Goal: Information Seeking & Learning: Learn about a topic

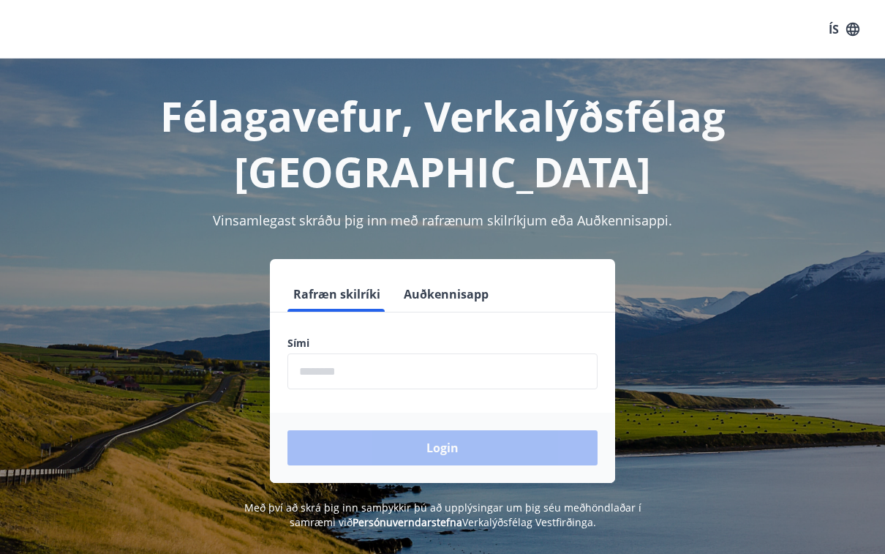
click at [370, 353] on input "phone" at bounding box center [443, 371] width 310 height 36
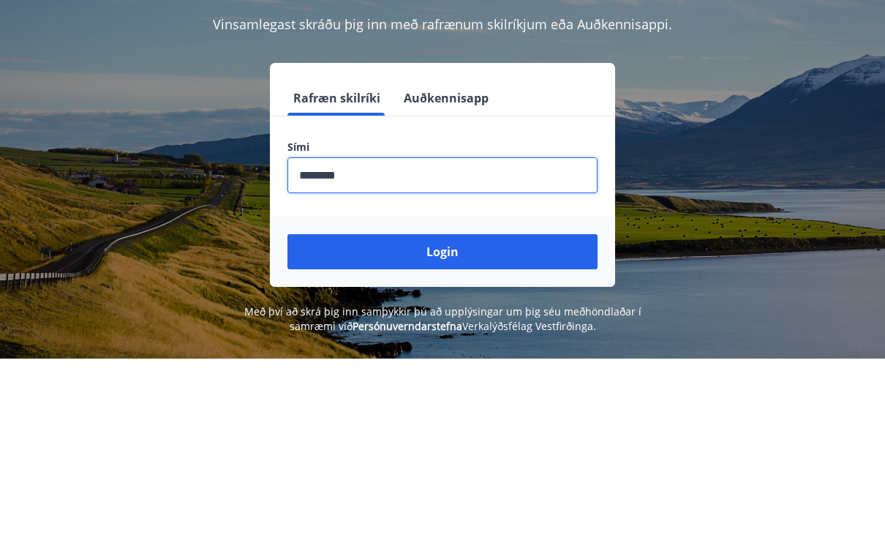
type input "********"
click at [456, 430] on button "Login" at bounding box center [443, 447] width 310 height 35
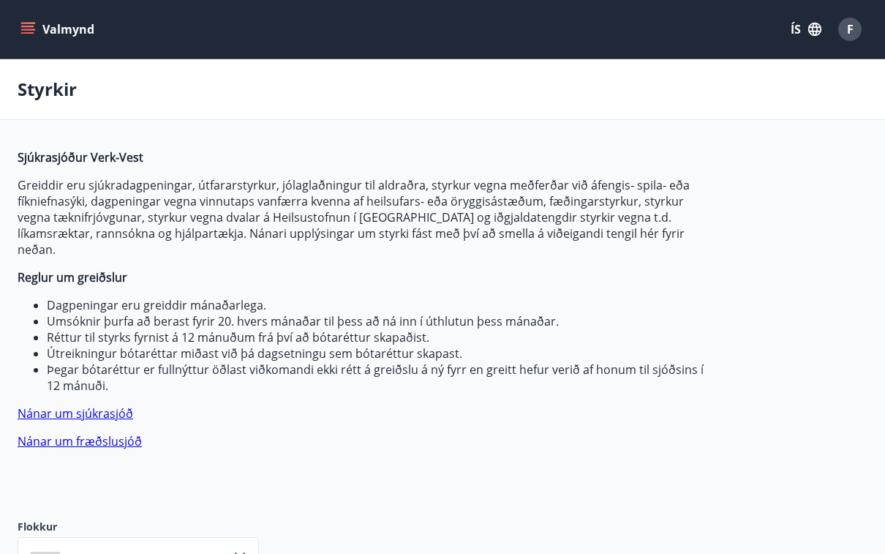
type input "***"
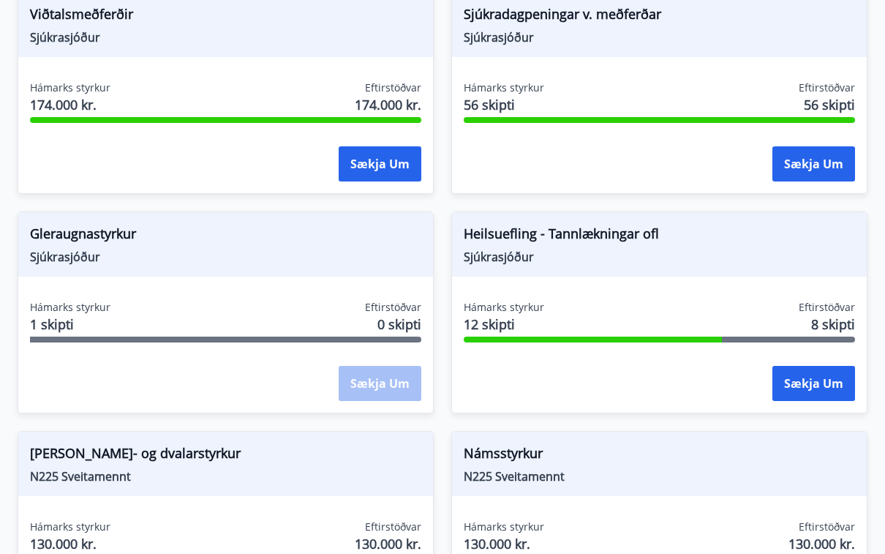
scroll to position [1489, 0]
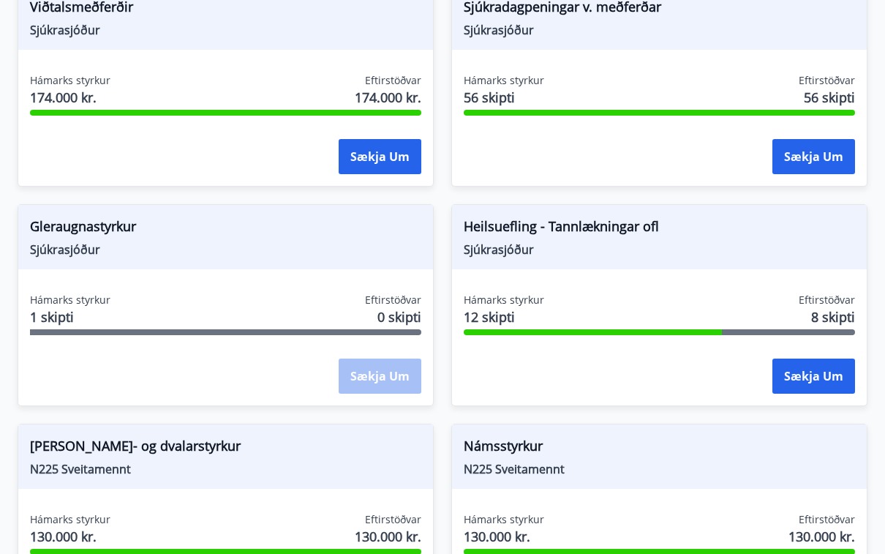
click at [821, 359] on button "Sækja um" at bounding box center [814, 376] width 83 height 35
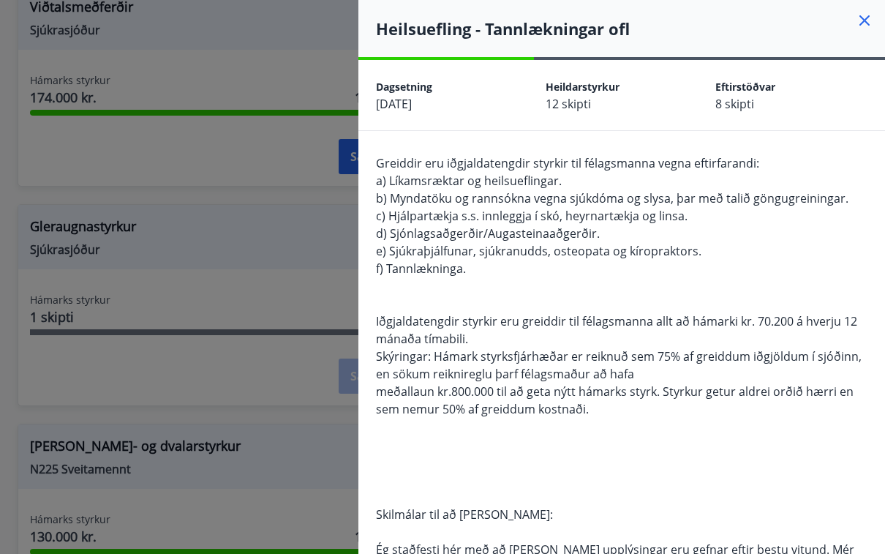
scroll to position [0, 0]
click at [870, 13] on icon at bounding box center [865, 21] width 18 height 18
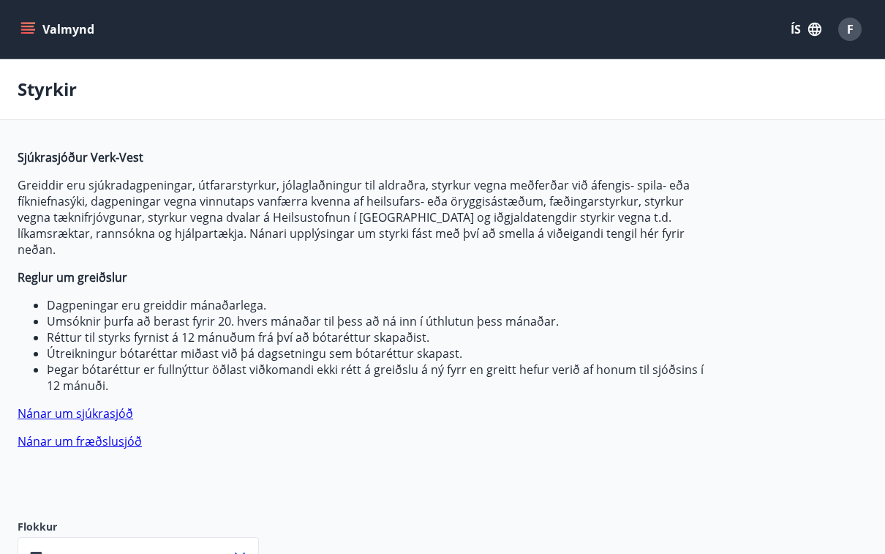
click at [797, 25] on button "ÍS" at bounding box center [806, 29] width 47 height 26
click at [656, 91] on div "English" at bounding box center [689, 93] width 152 height 18
click at [29, 38] on button "Menu" at bounding box center [50, 29] width 64 height 26
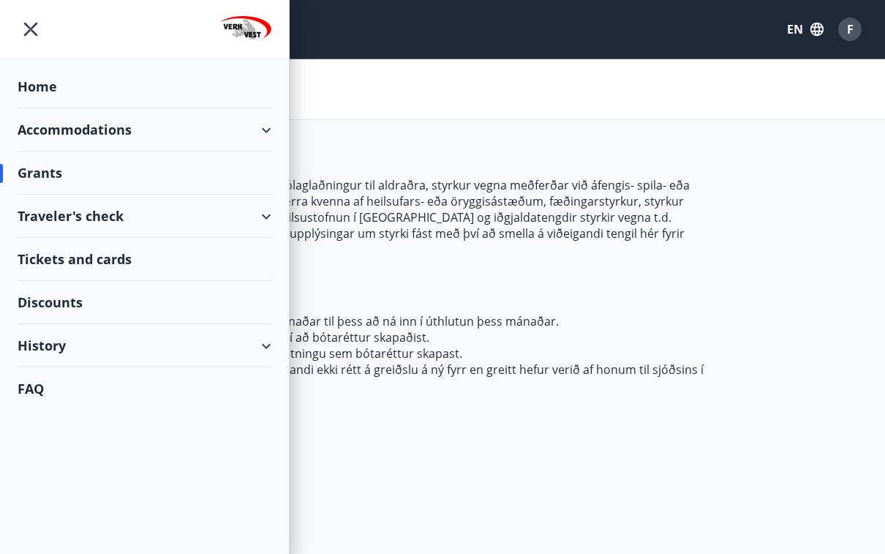
click at [132, 351] on div "History" at bounding box center [145, 345] width 254 height 43
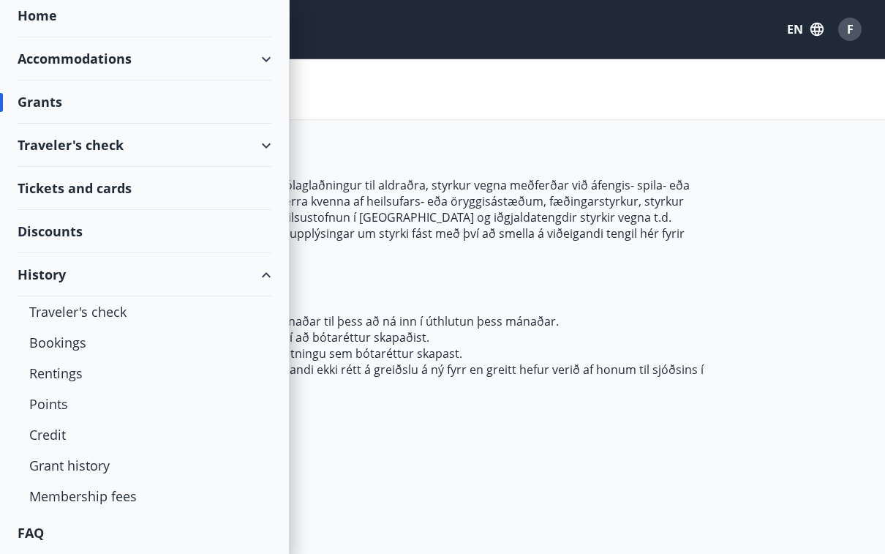
scroll to position [71, 0]
click at [57, 432] on div "Credit" at bounding box center [144, 434] width 231 height 31
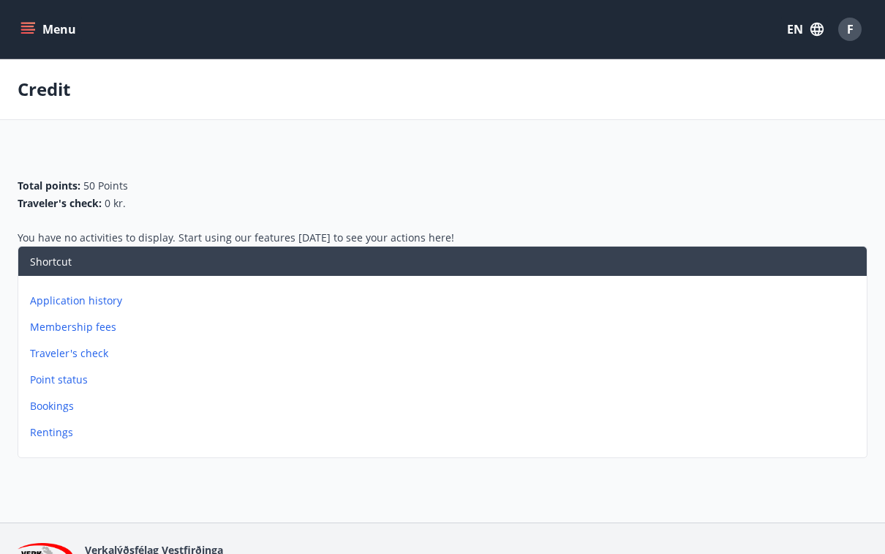
click at [32, 23] on icon "menu" at bounding box center [29, 23] width 16 height 1
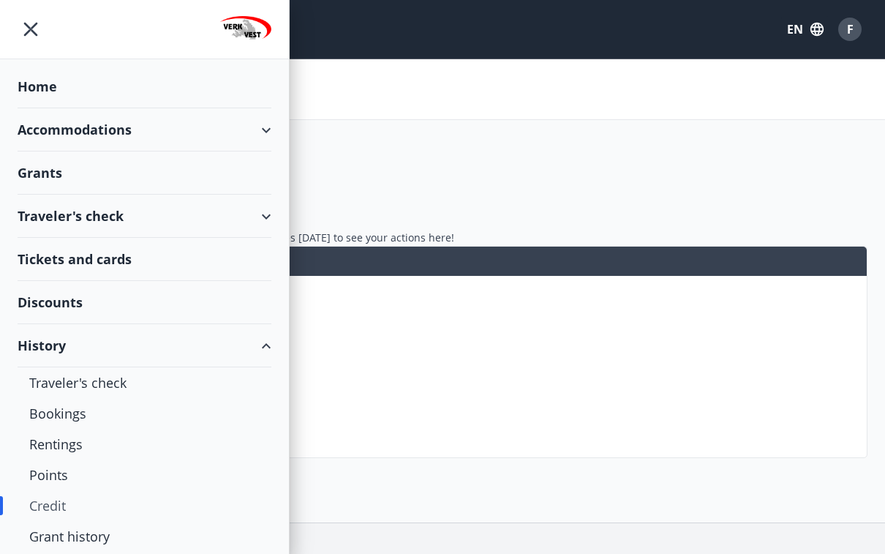
click at [198, 91] on div "Home" at bounding box center [145, 86] width 254 height 43
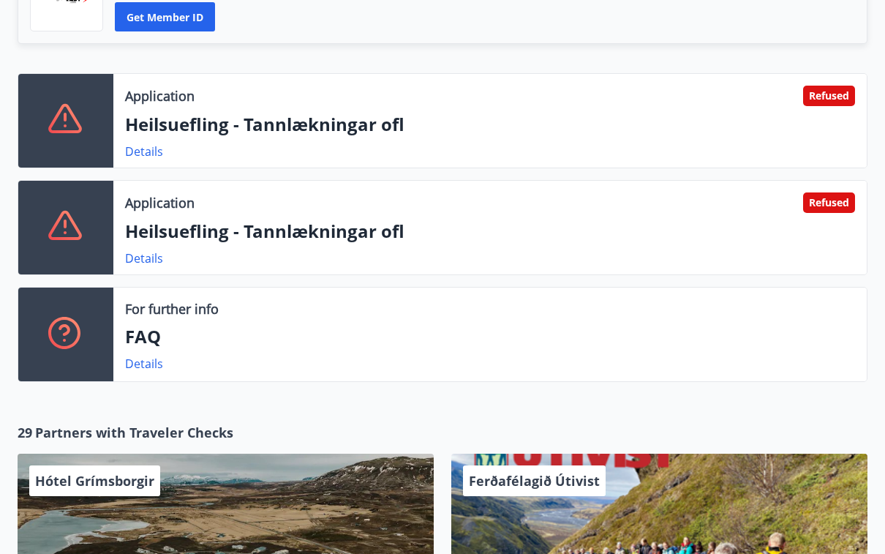
scroll to position [466, 0]
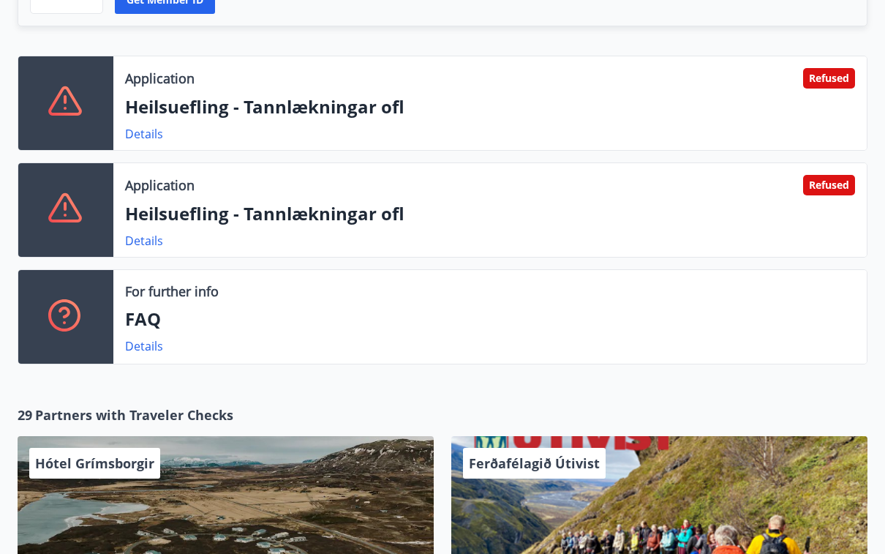
click at [140, 132] on link "Details" at bounding box center [144, 134] width 38 height 16
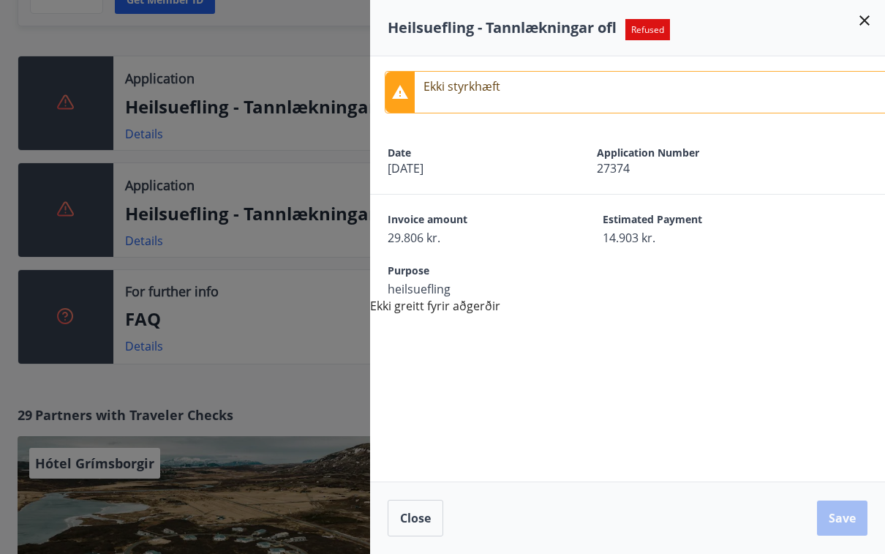
click at [148, 236] on div at bounding box center [442, 277] width 885 height 554
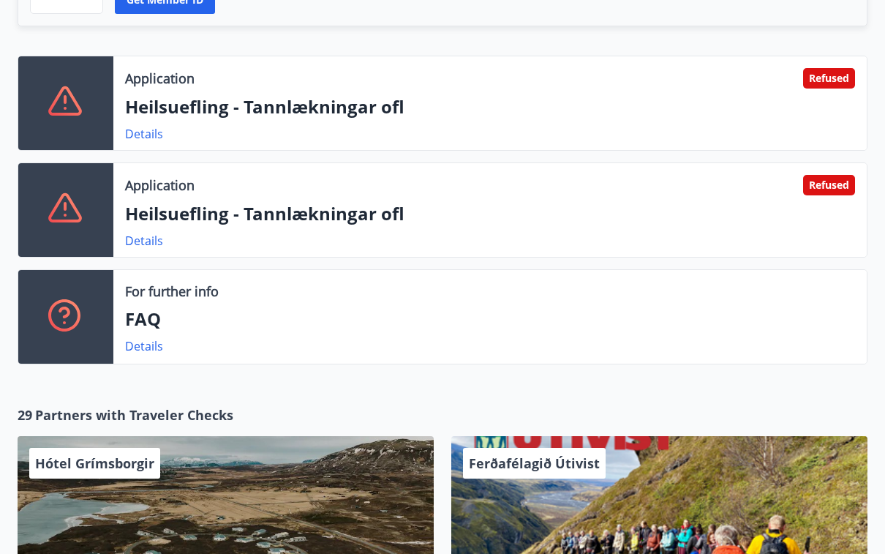
click at [151, 239] on link "Details" at bounding box center [144, 241] width 38 height 16
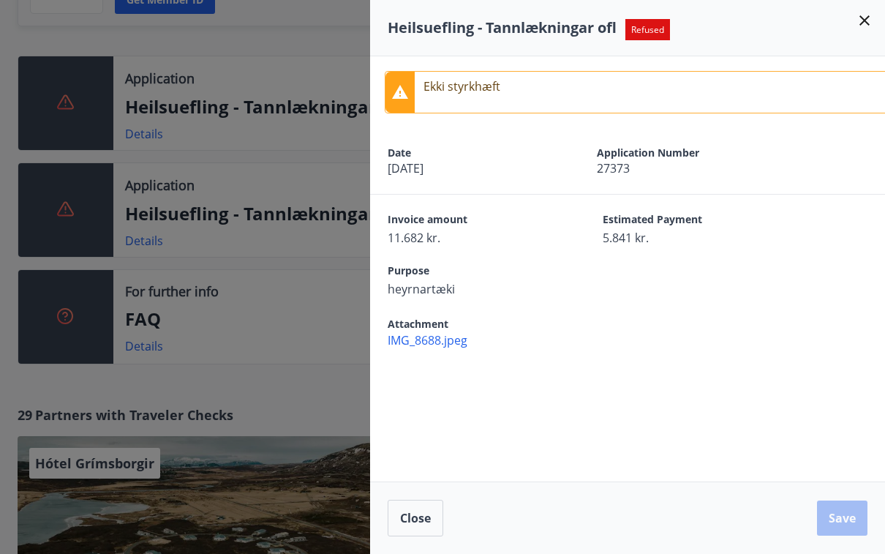
click at [144, 133] on div at bounding box center [442, 277] width 885 height 554
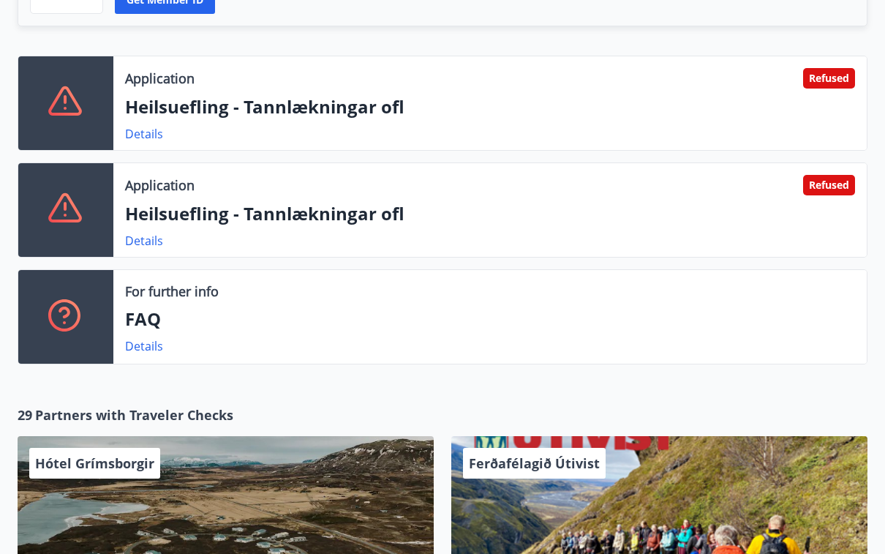
click at [148, 127] on link "Details" at bounding box center [144, 134] width 38 height 16
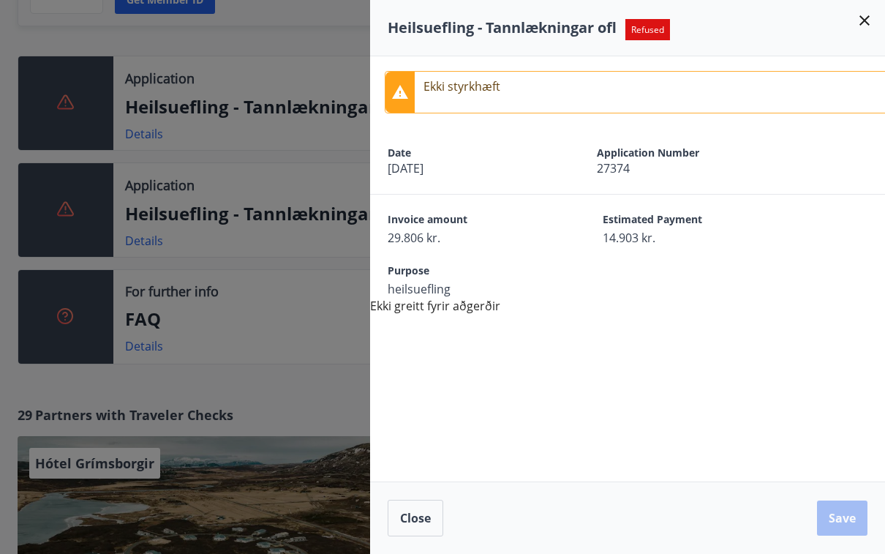
click at [866, 26] on icon at bounding box center [865, 21] width 18 height 18
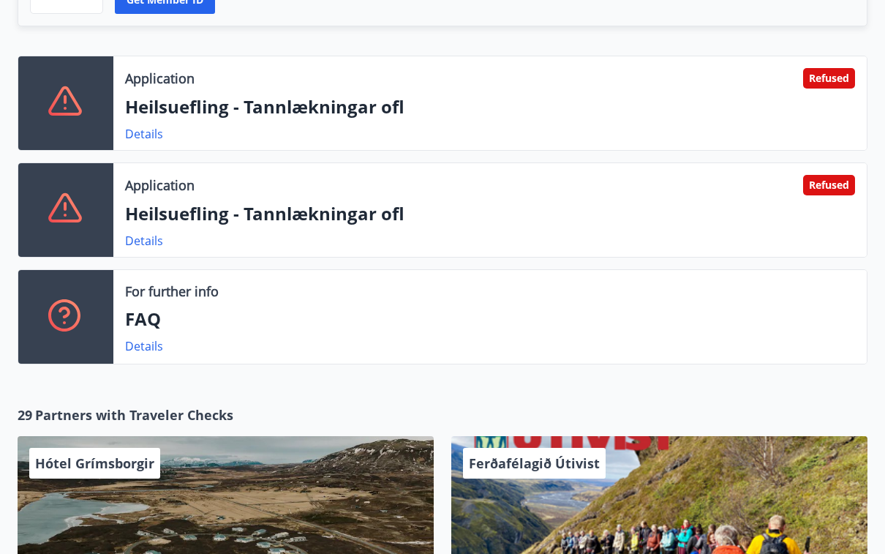
click at [151, 344] on link "Details" at bounding box center [144, 346] width 38 height 16
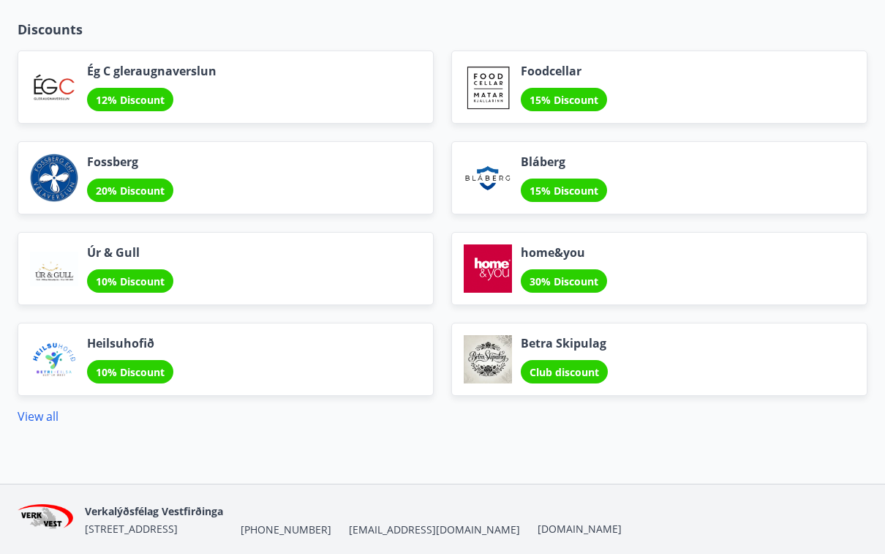
scroll to position [1957, 0]
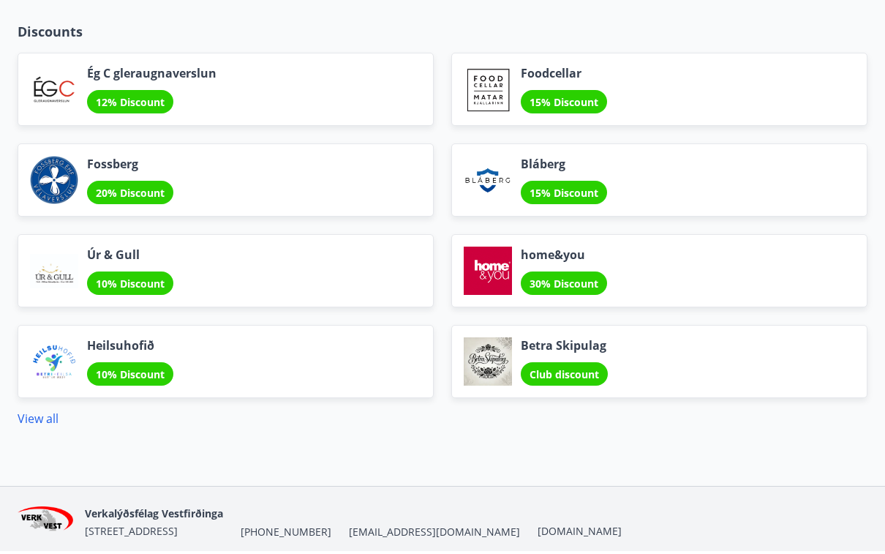
click at [491, 173] on div at bounding box center [488, 183] width 48 height 48
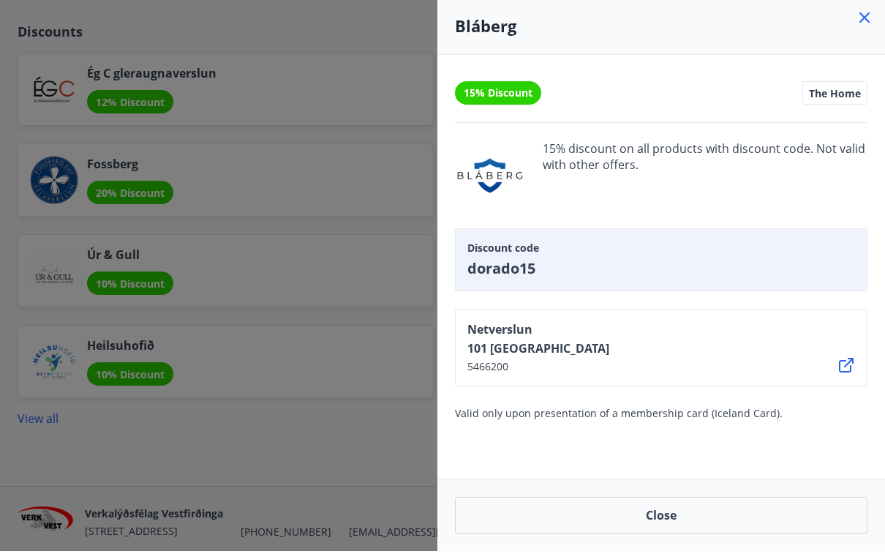
scroll to position [1960, 0]
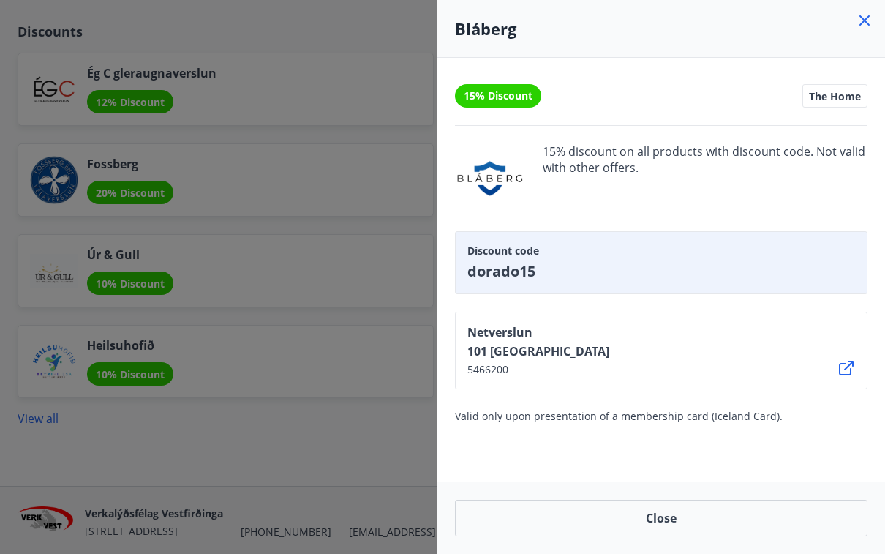
click at [872, 23] on icon at bounding box center [865, 21] width 18 height 18
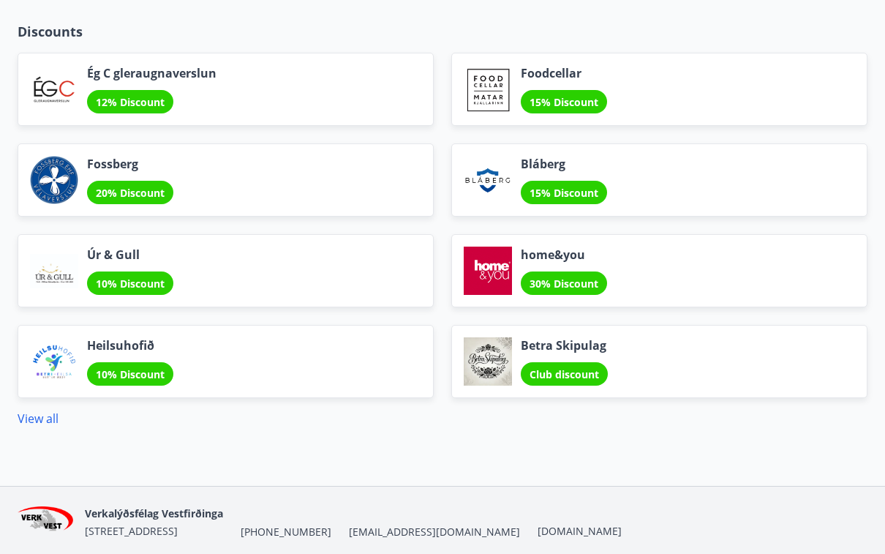
click at [492, 276] on div at bounding box center [488, 271] width 48 height 48
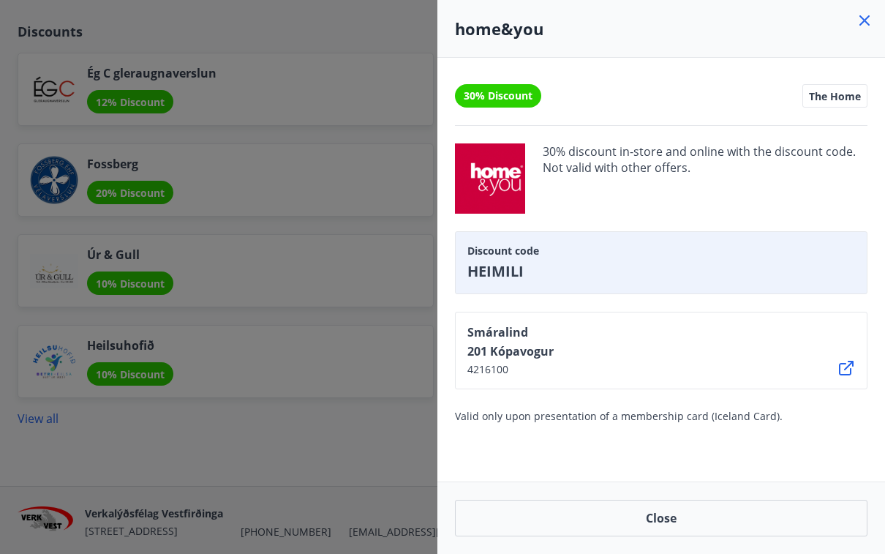
click at [871, 21] on icon at bounding box center [865, 21] width 18 height 18
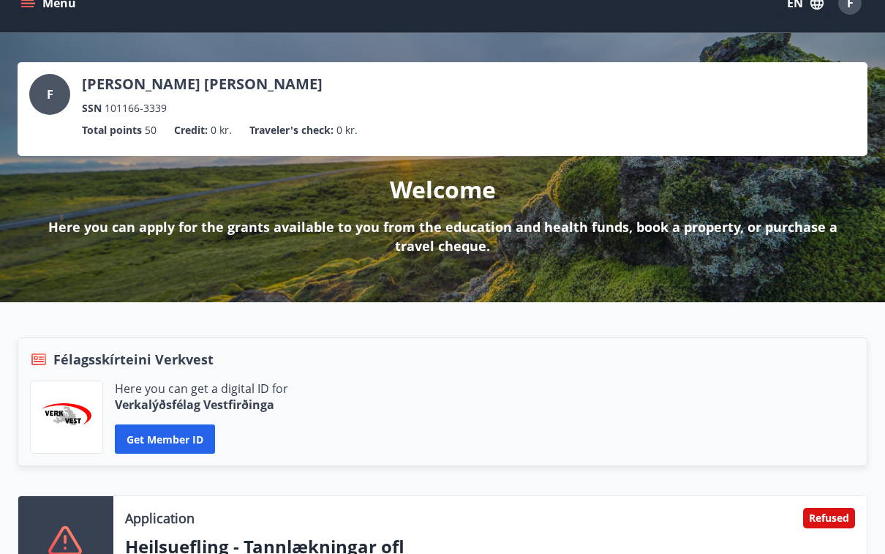
scroll to position [0, 0]
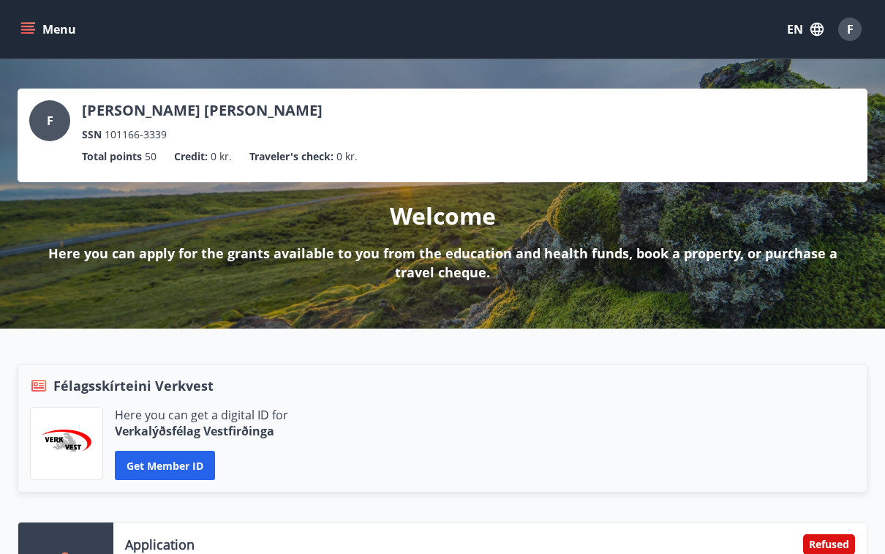
click at [799, 25] on button "EN" at bounding box center [806, 29] width 48 height 26
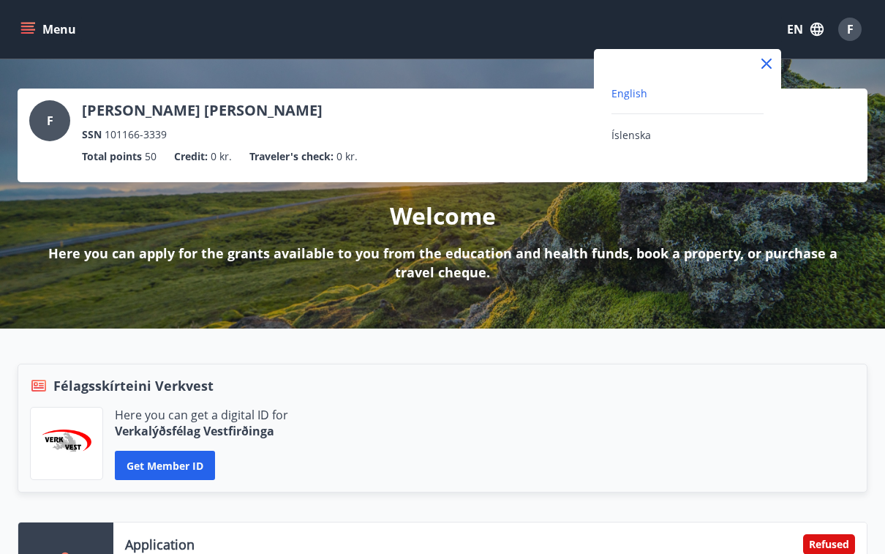
click at [703, 130] on div "Íslenska" at bounding box center [688, 135] width 152 height 18
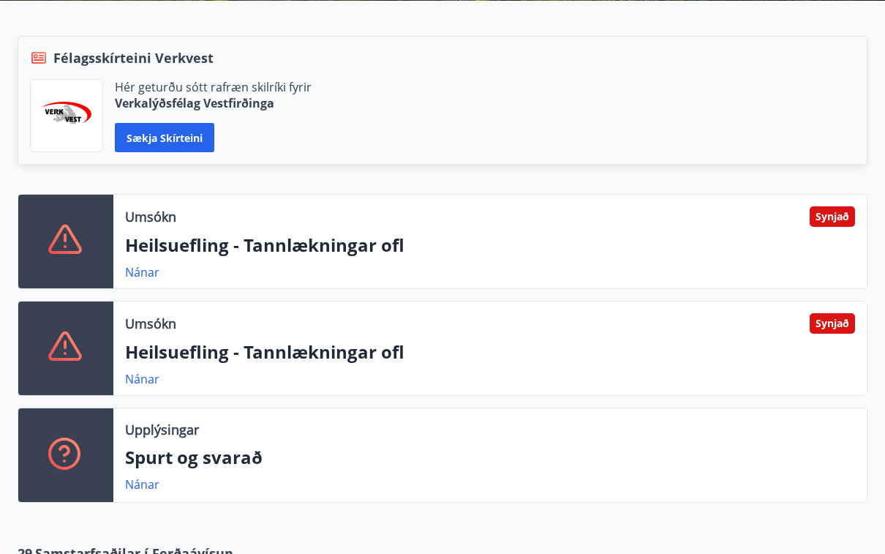
scroll to position [340, 0]
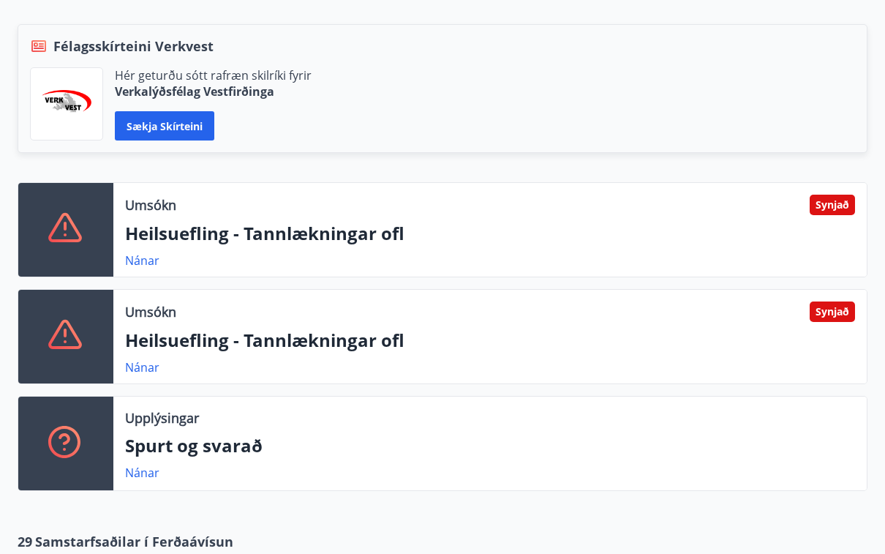
click at [140, 252] on link "Nánar" at bounding box center [142, 260] width 34 height 16
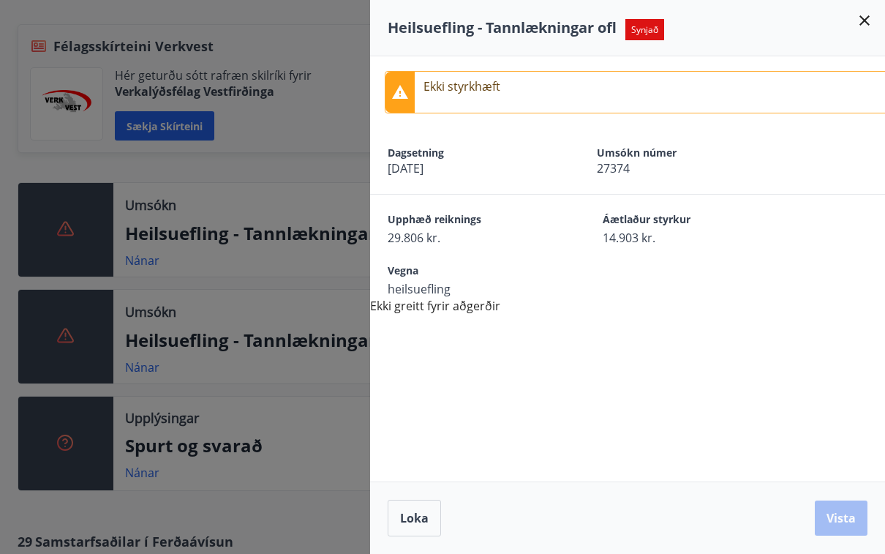
click at [134, 345] on div at bounding box center [442, 277] width 885 height 554
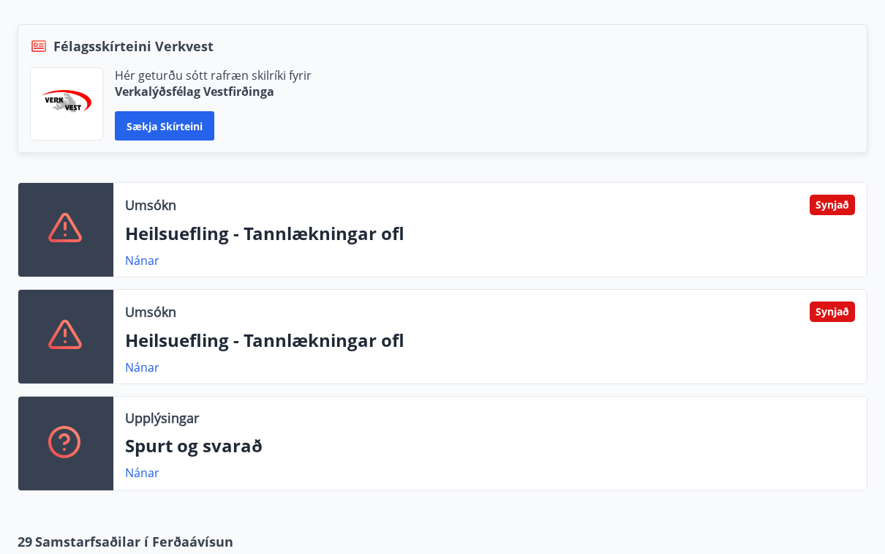
click at [134, 359] on link "Nánar" at bounding box center [142, 367] width 34 height 16
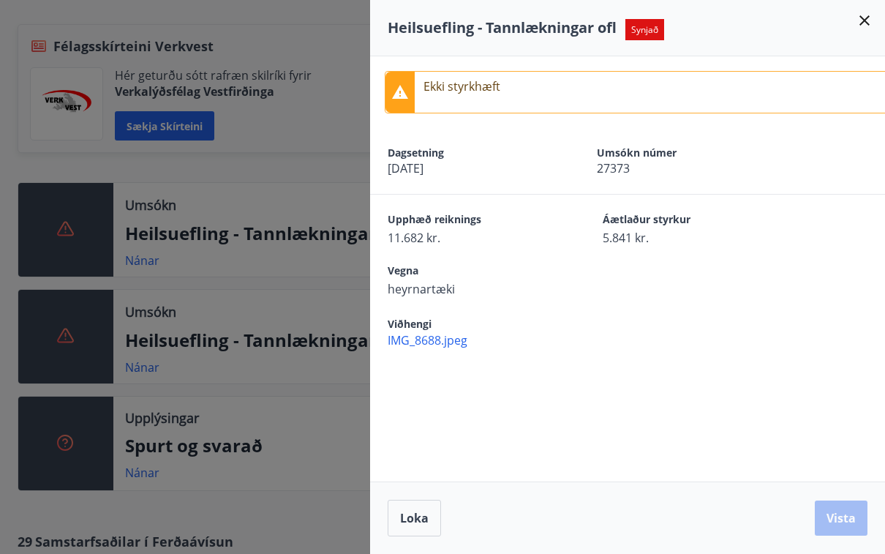
click at [864, 25] on icon at bounding box center [865, 21] width 18 height 18
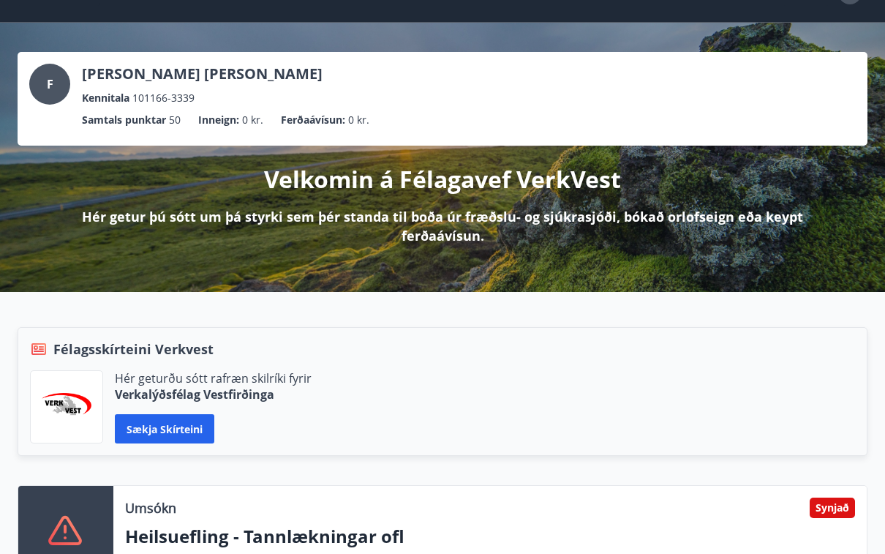
scroll to position [0, 0]
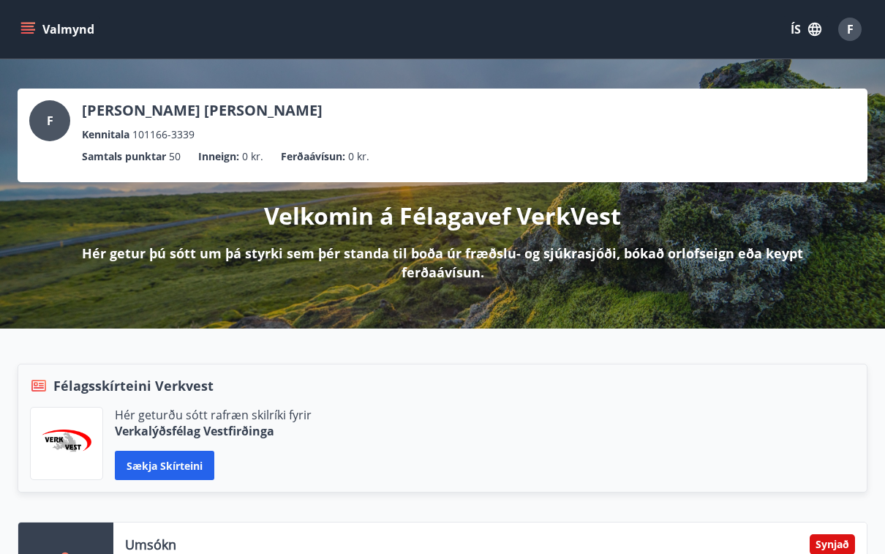
click at [852, 29] on span "F" at bounding box center [850, 29] width 7 height 16
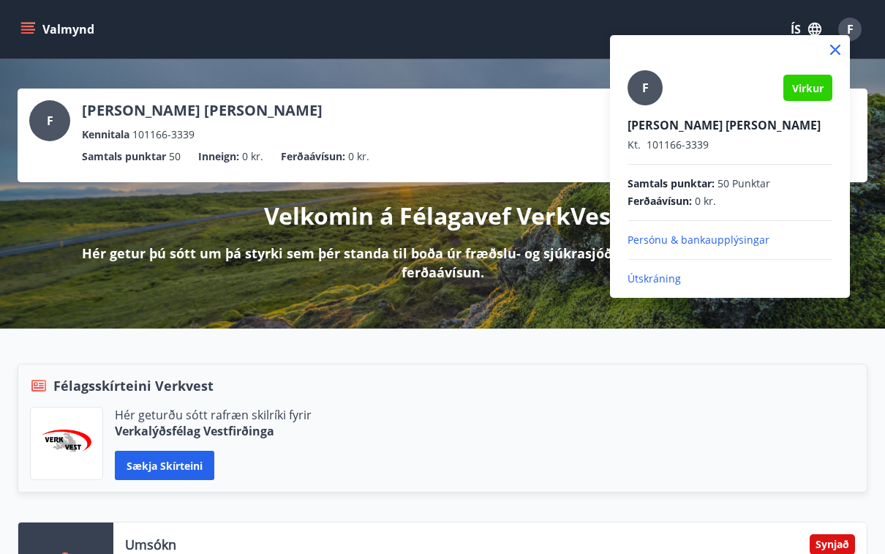
click at [662, 277] on p "Útskráning" at bounding box center [730, 278] width 205 height 15
